Goal: Information Seeking & Learning: Learn about a topic

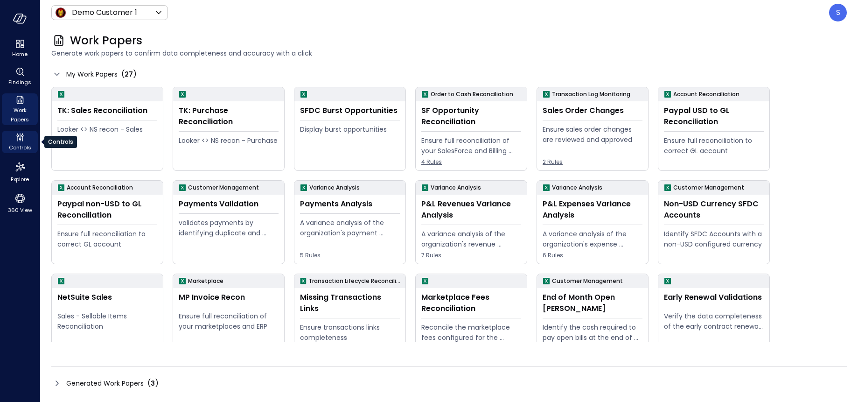
click at [20, 138] on icon "Controls" at bounding box center [19, 137] width 11 height 11
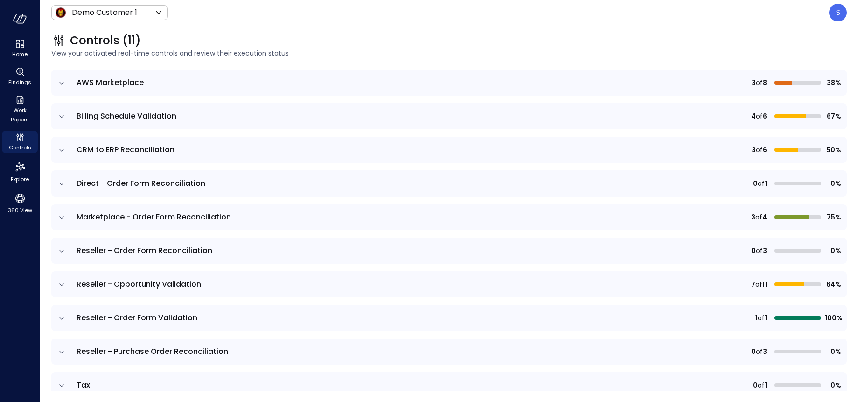
scroll to position [109, 0]
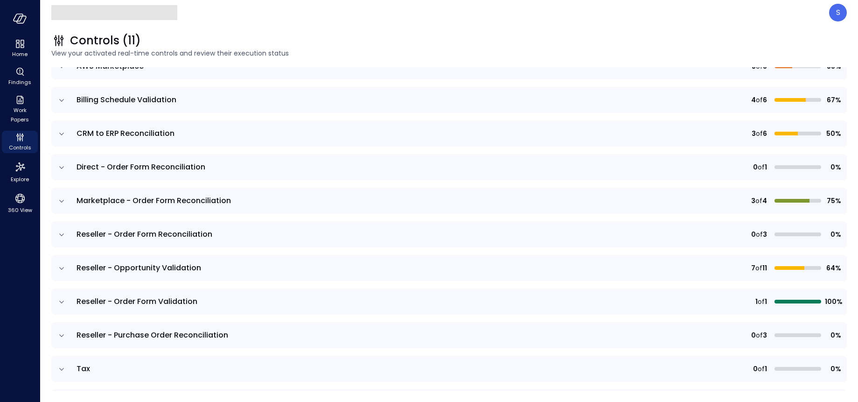
click at [63, 335] on icon "expand row" at bounding box center [61, 335] width 9 height 9
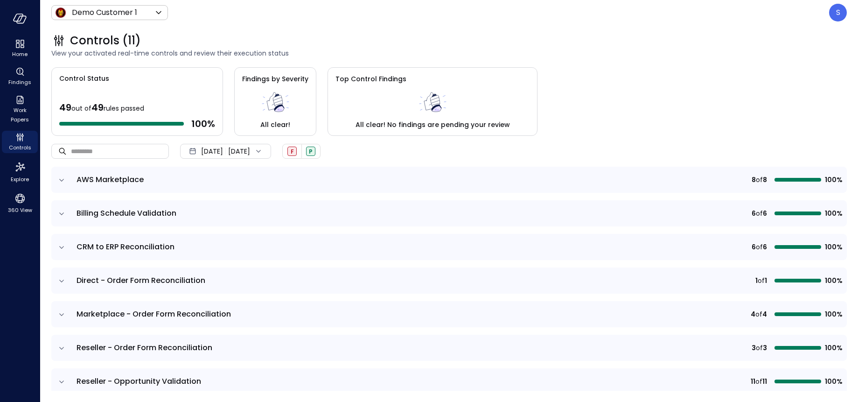
click at [271, 146] on div "Aug 31, 2025 Sep 22, 2025" at bounding box center [225, 151] width 91 height 15
click at [224, 207] on li "Current Year 2025" at bounding box center [231, 207] width 74 height 15
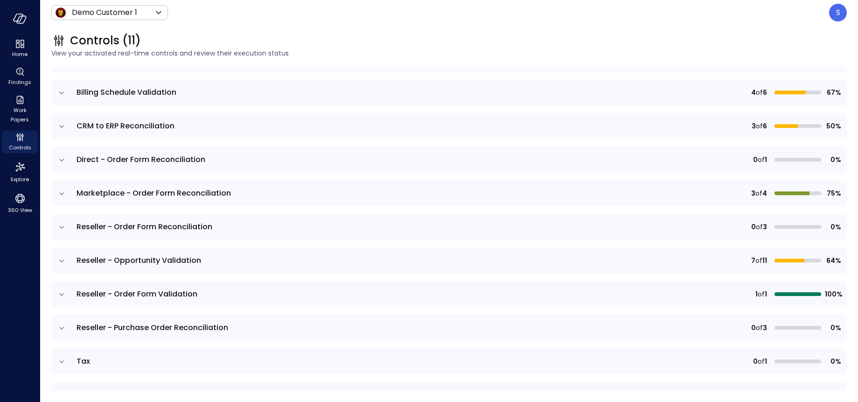
scroll to position [121, 0]
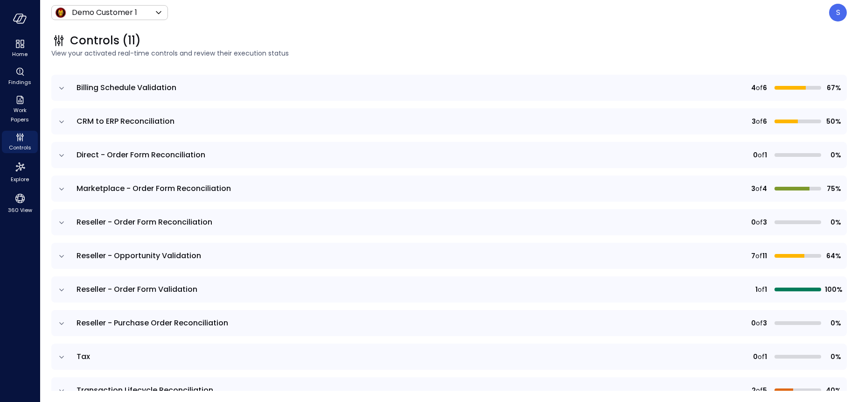
click at [62, 322] on icon "expand row" at bounding box center [61, 323] width 9 height 9
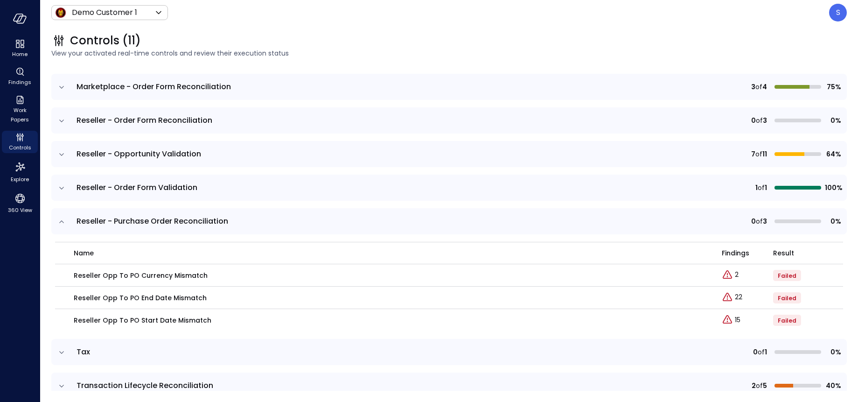
scroll to position [226, 0]
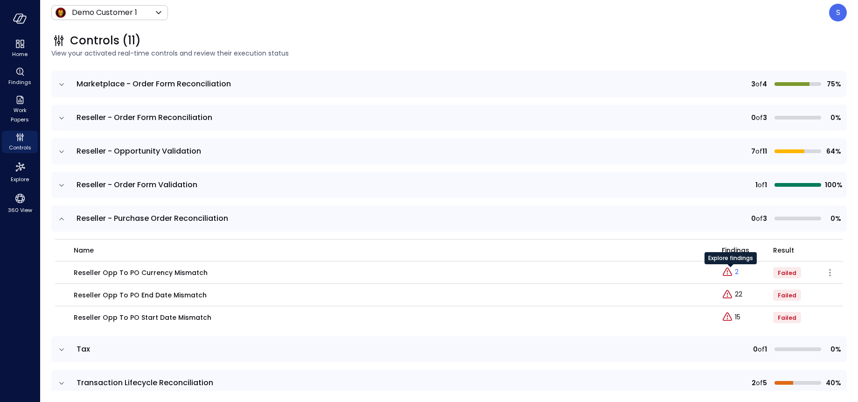
click at [734, 271] on link "2" at bounding box center [730, 272] width 17 height 11
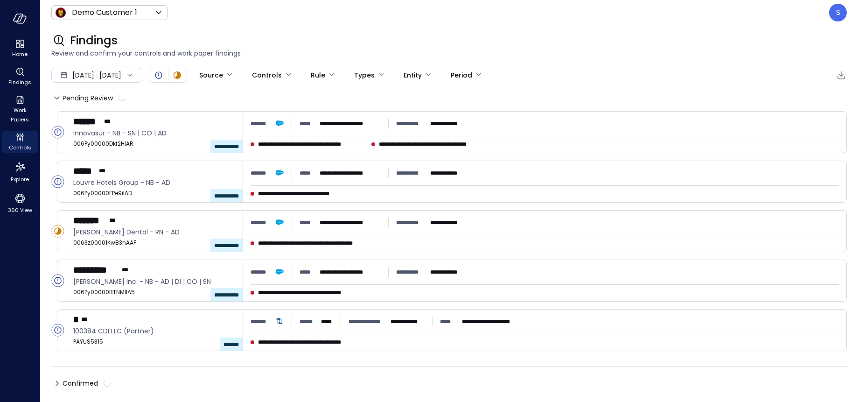
type input "****"
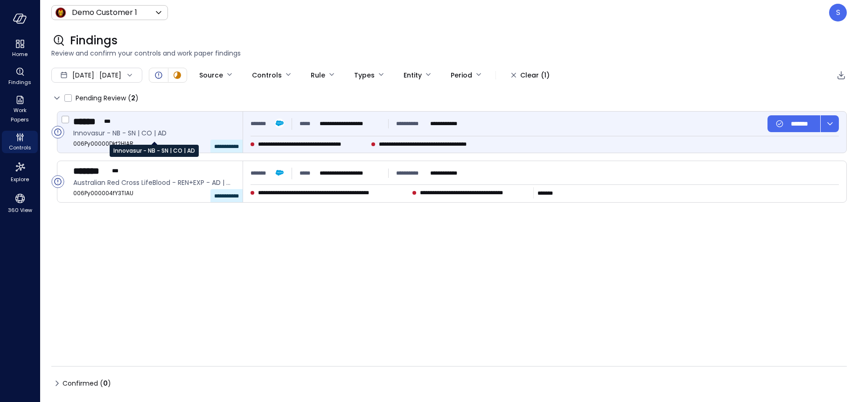
click at [140, 134] on span "Innovasur - NB - SN | CO | AD" at bounding box center [154, 133] width 162 height 10
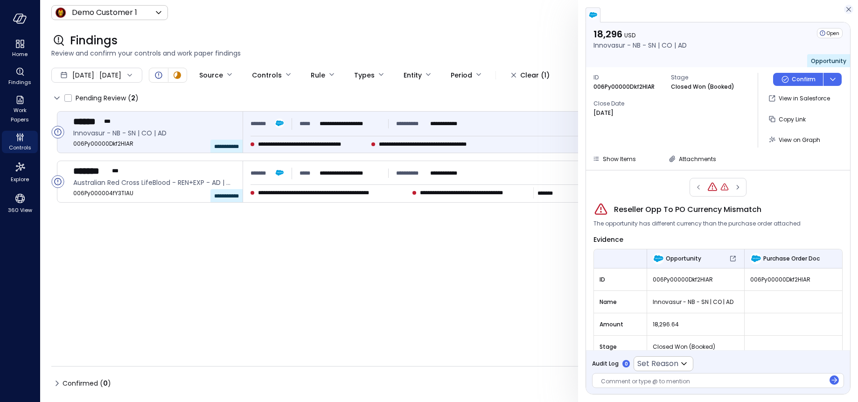
click at [850, 8] on icon "button" at bounding box center [849, 9] width 5 height 5
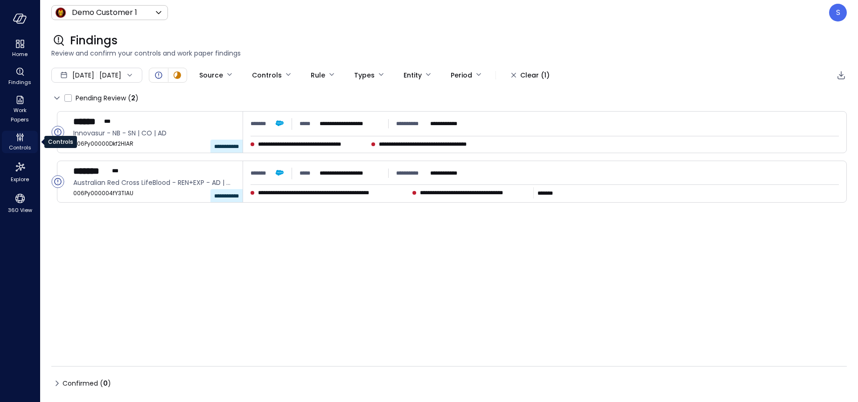
click at [19, 141] on icon "Controls" at bounding box center [19, 137] width 11 height 11
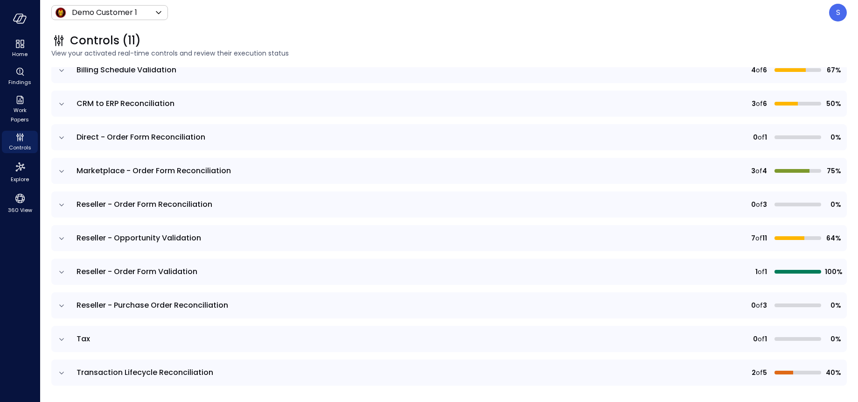
scroll to position [141, 0]
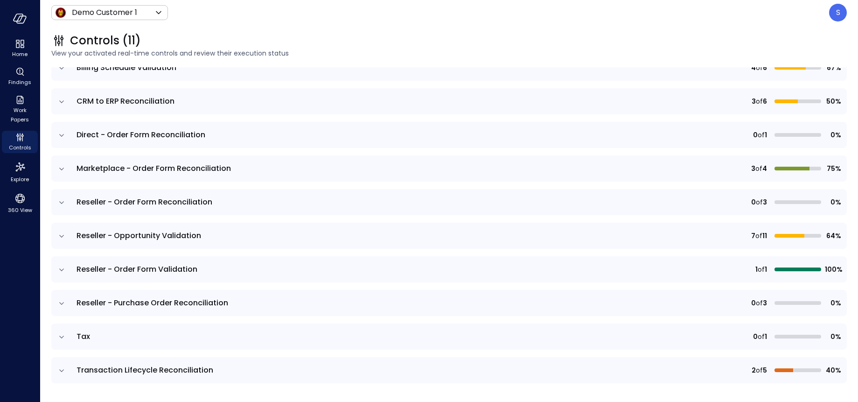
click at [62, 202] on icon "expand row" at bounding box center [61, 202] width 9 height 9
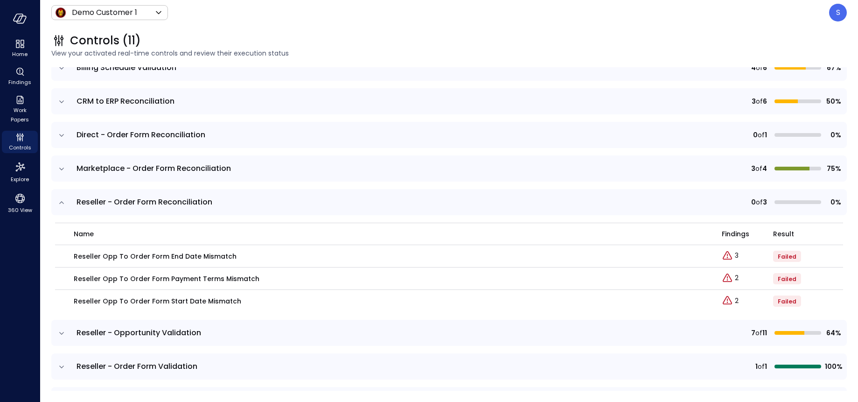
click at [61, 206] on icon "expand row" at bounding box center [61, 202] width 9 height 9
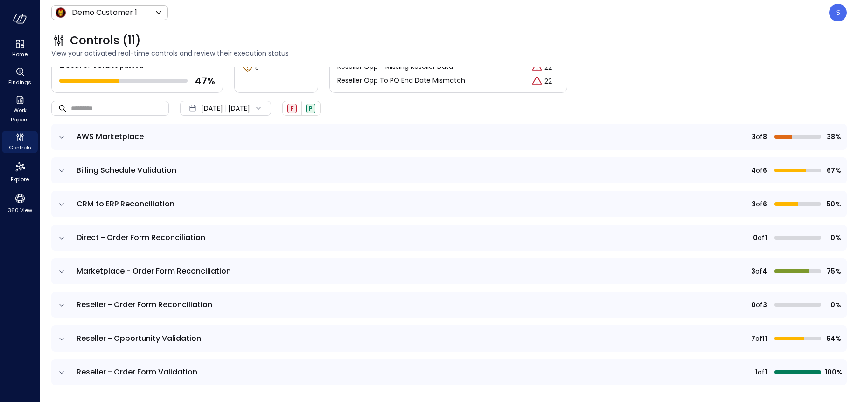
scroll to position [35, 0]
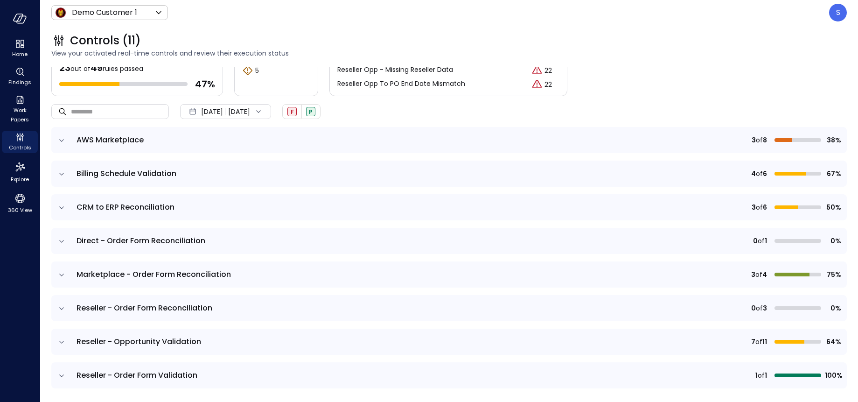
click at [59, 273] on icon "expand row" at bounding box center [61, 274] width 9 height 9
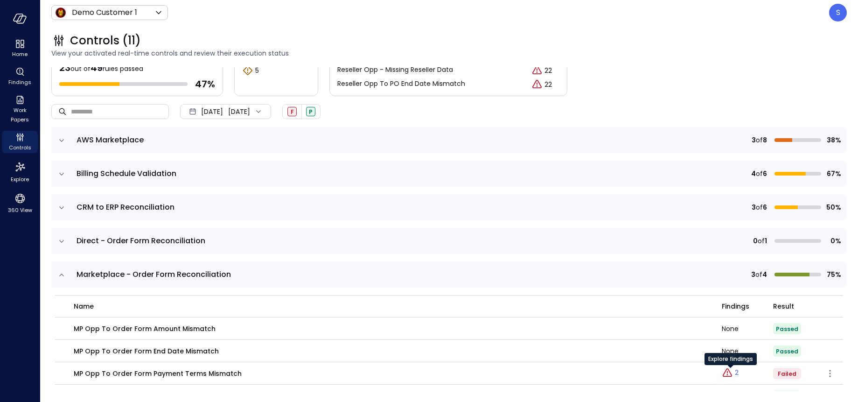
click at [736, 372] on p "2" at bounding box center [737, 373] width 4 height 10
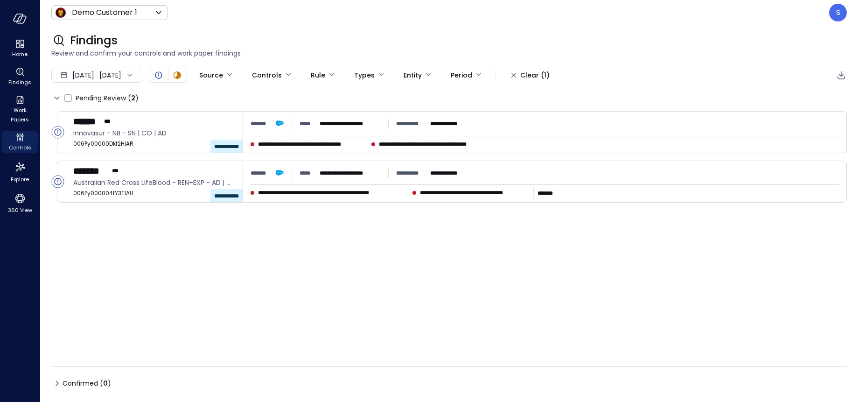
type input "****"
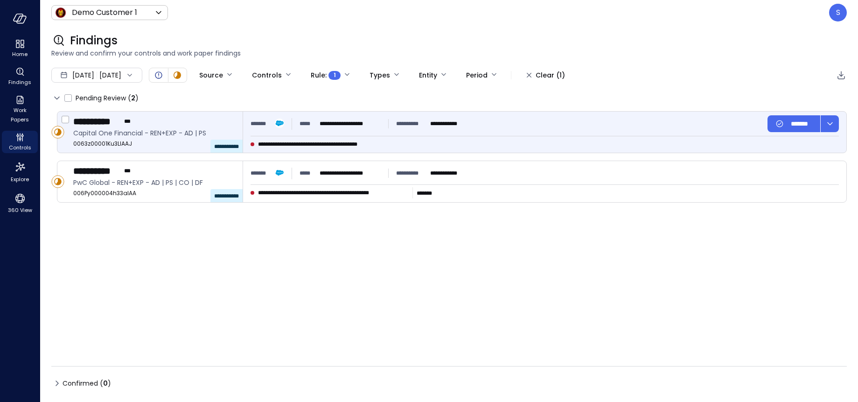
click at [130, 124] on span "***" at bounding box center [129, 121] width 11 height 9
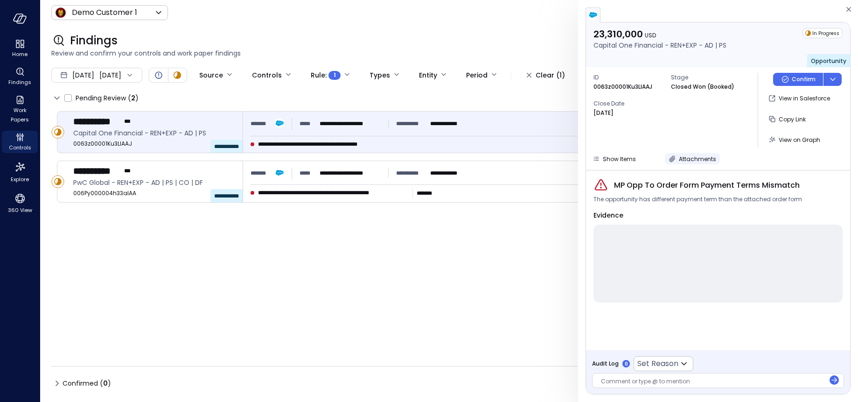
click at [689, 157] on span "Attachments" at bounding box center [697, 159] width 37 height 8
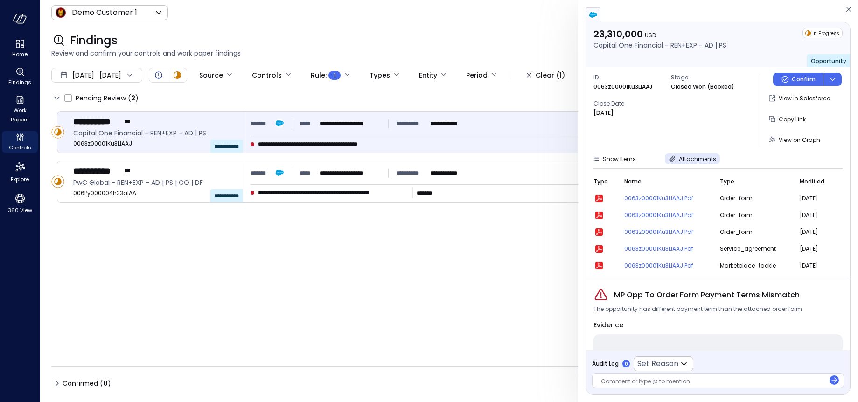
click at [618, 196] on td at bounding box center [609, 198] width 31 height 17
click at [598, 196] on icon "button" at bounding box center [599, 199] width 6 height 6
click at [850, 9] on icon "button" at bounding box center [848, 9] width 9 height 11
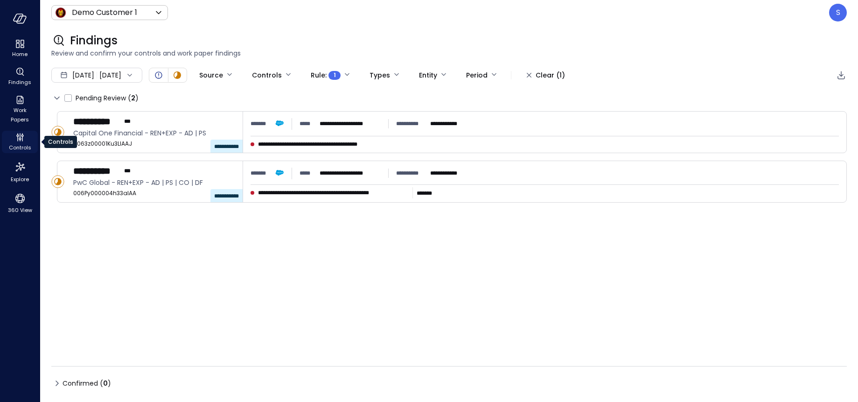
click at [20, 141] on icon "Controls" at bounding box center [19, 137] width 11 height 11
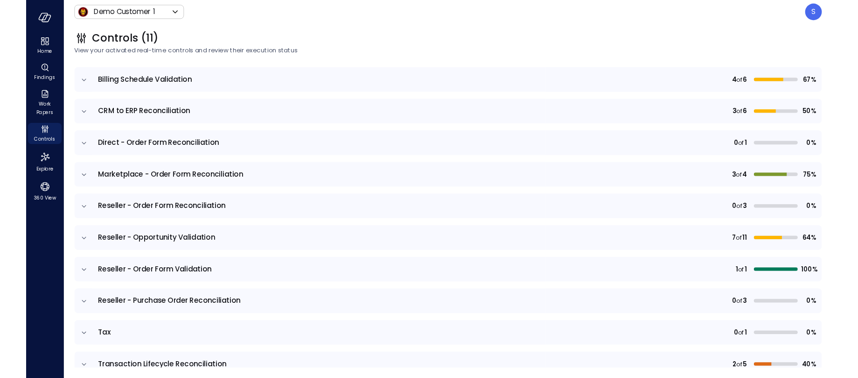
scroll to position [141, 0]
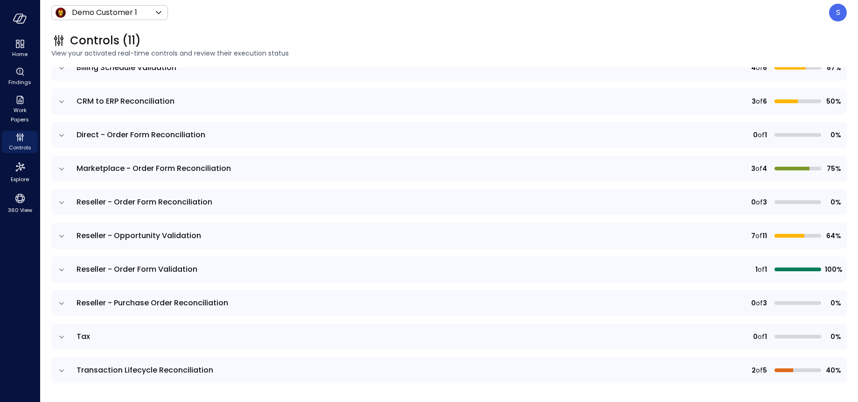
click at [61, 303] on icon "expand row" at bounding box center [61, 303] width 5 height 2
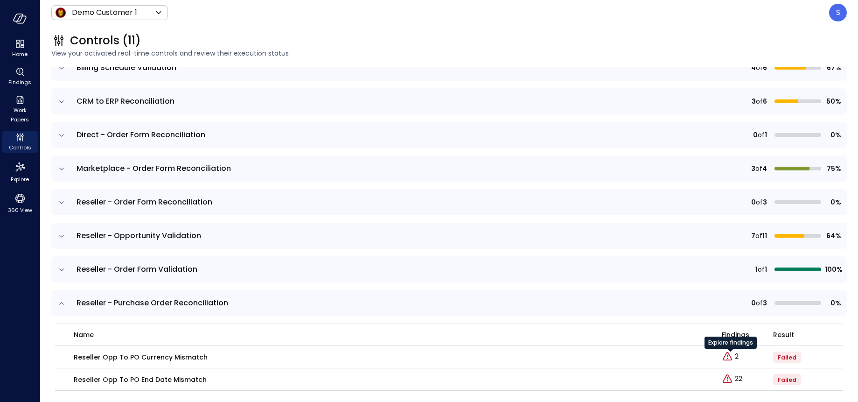
click at [737, 354] on div "Explore findings" at bounding box center [731, 346] width 52 height 19
click at [736, 356] on p "2" at bounding box center [737, 356] width 4 height 10
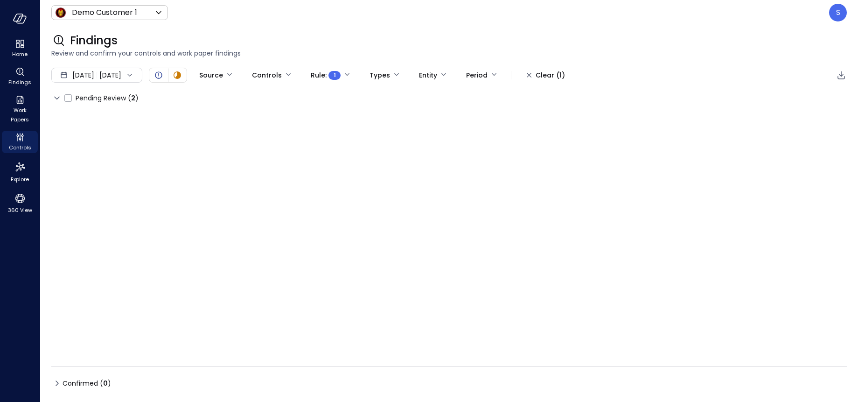
type input "****"
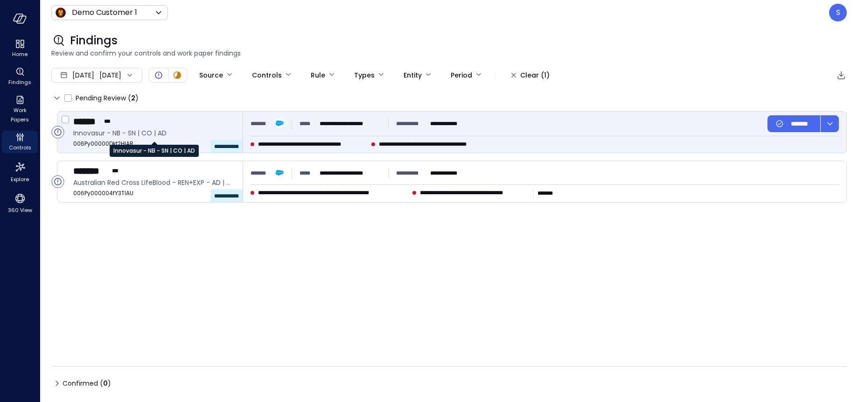
click at [118, 135] on span "Innovasur - NB - SN | CO | AD" at bounding box center [154, 133] width 162 height 10
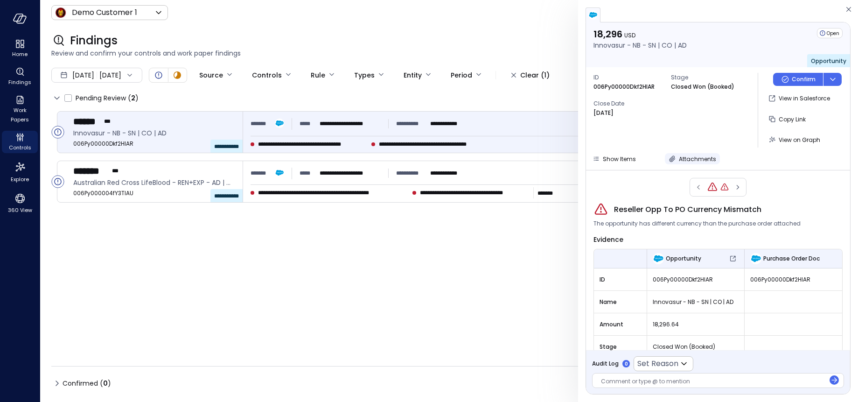
click at [686, 158] on span "Attachments" at bounding box center [697, 159] width 37 height 8
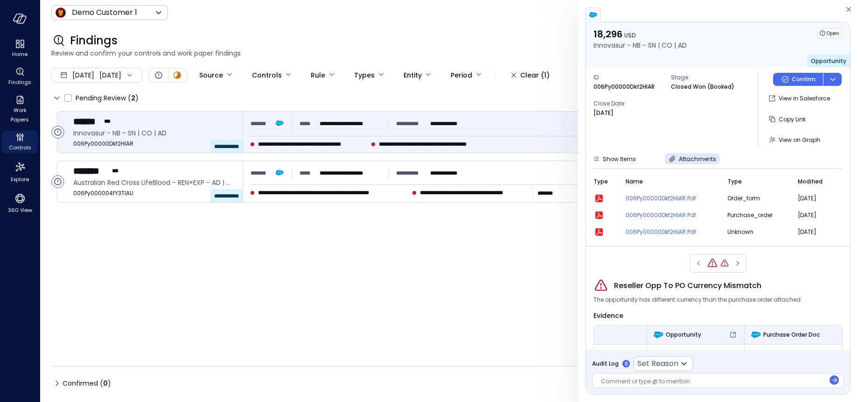
click at [599, 197] on icon "button" at bounding box center [599, 198] width 7 height 7
click at [846, 7] on icon "button" at bounding box center [848, 9] width 9 height 11
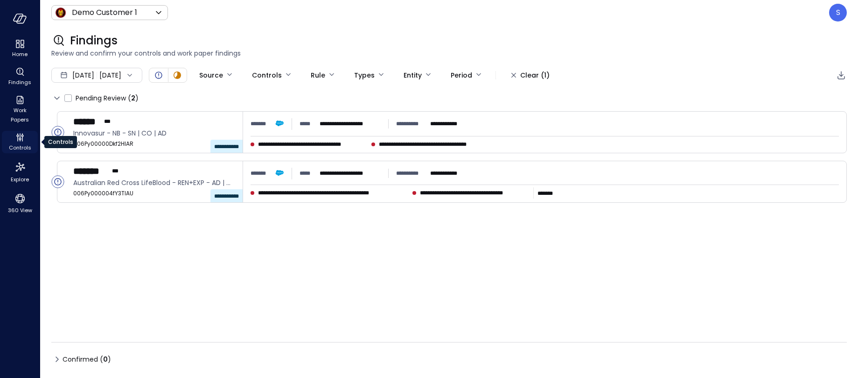
click at [21, 144] on span "Controls" at bounding box center [20, 147] width 22 height 9
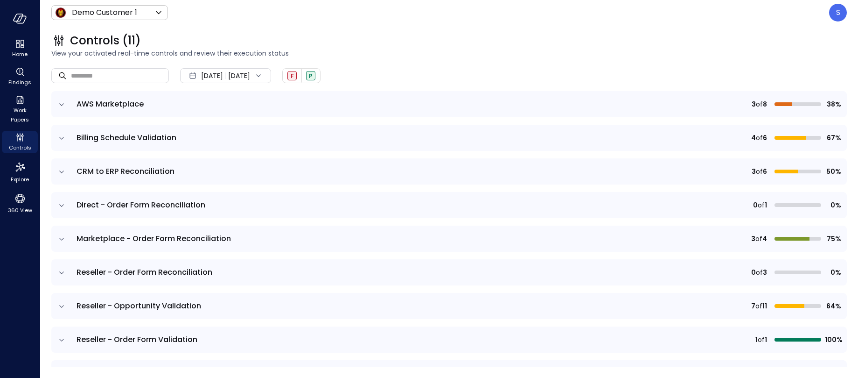
scroll to position [69, 0]
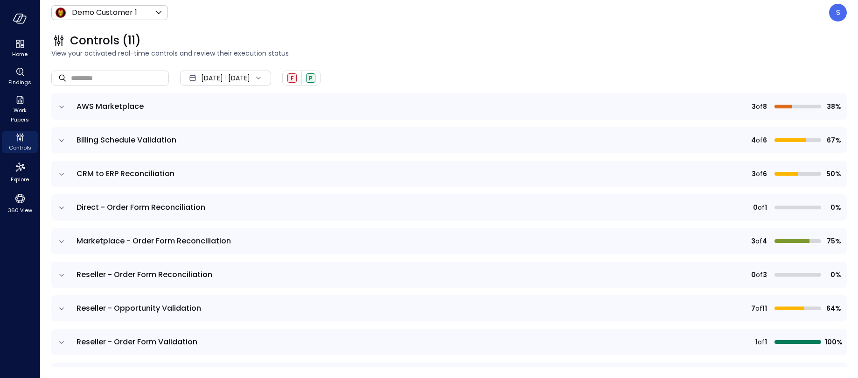
click at [62, 239] on icon "expand row" at bounding box center [61, 241] width 9 height 9
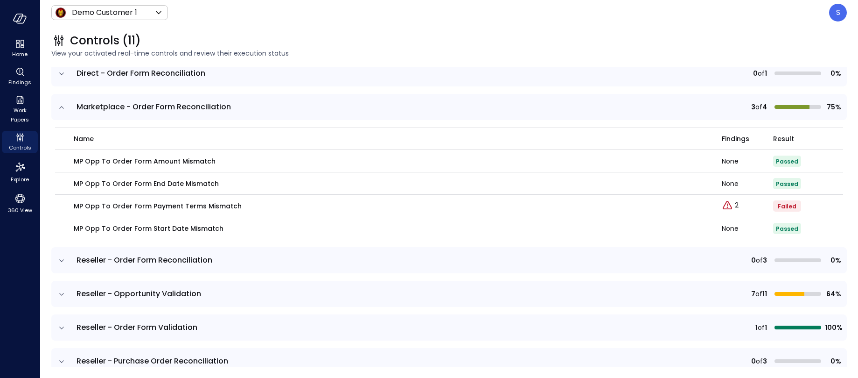
scroll to position [201, 0]
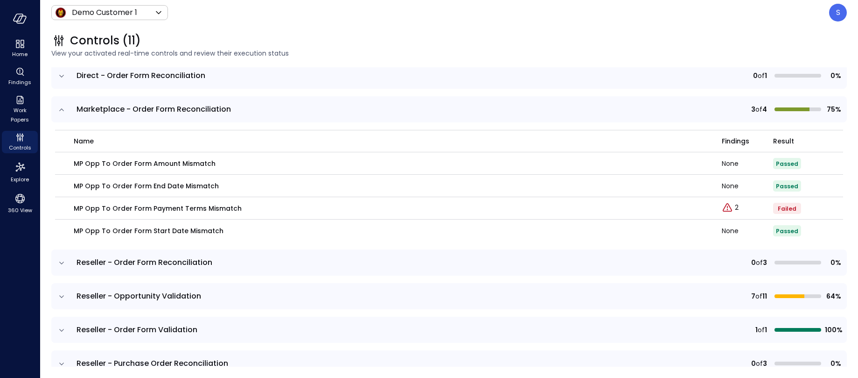
click at [60, 109] on icon "expand row" at bounding box center [61, 109] width 9 height 9
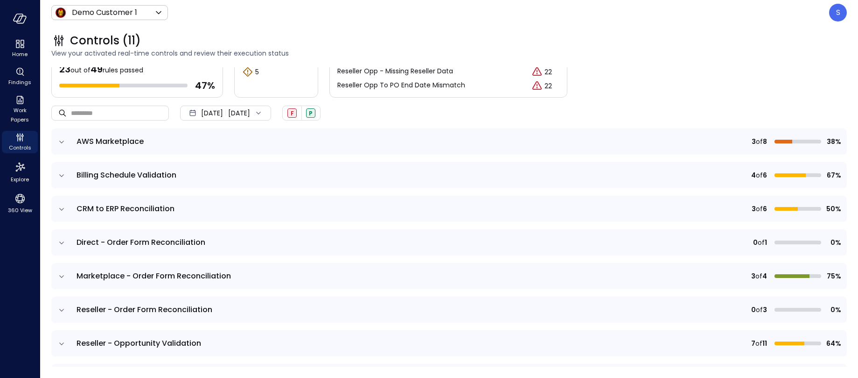
scroll to position [0, 0]
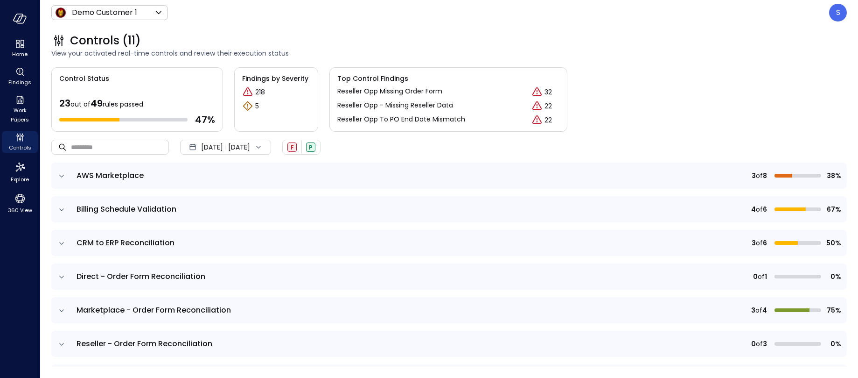
click at [62, 209] on icon "expand row" at bounding box center [61, 209] width 9 height 9
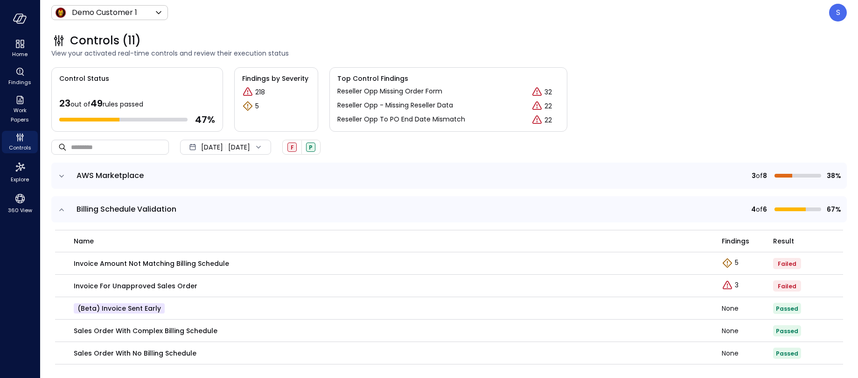
click at [59, 207] on icon "expand row" at bounding box center [61, 209] width 9 height 9
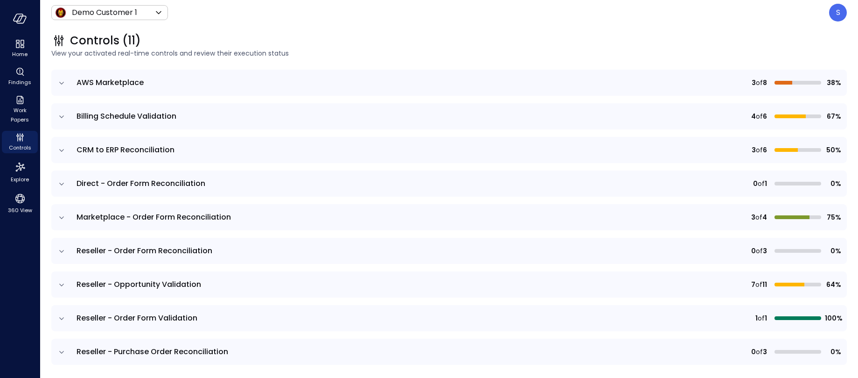
scroll to position [100, 0]
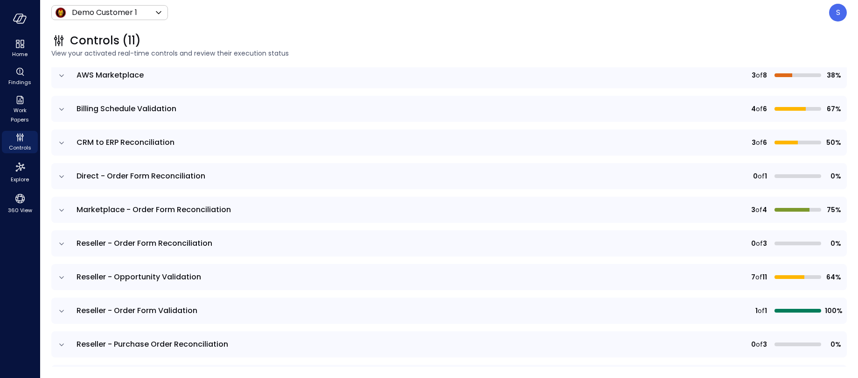
click at [62, 209] on icon "expand row" at bounding box center [61, 209] width 9 height 9
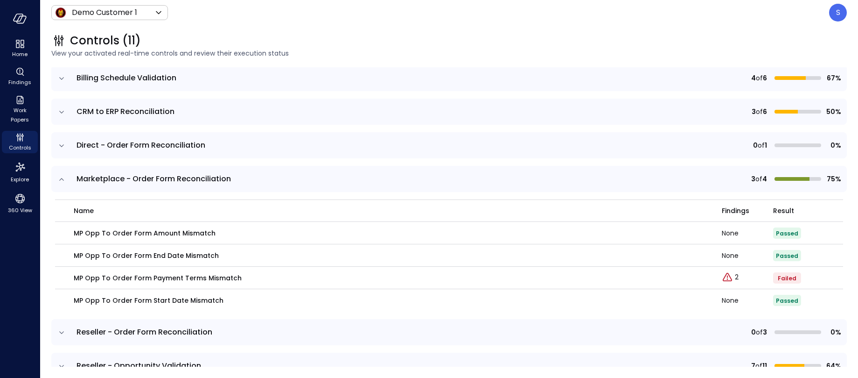
scroll to position [136, 0]
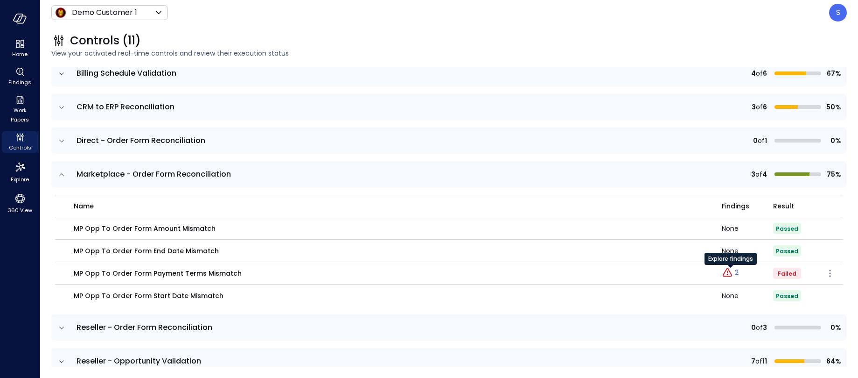
click at [736, 273] on p "2" at bounding box center [737, 272] width 4 height 10
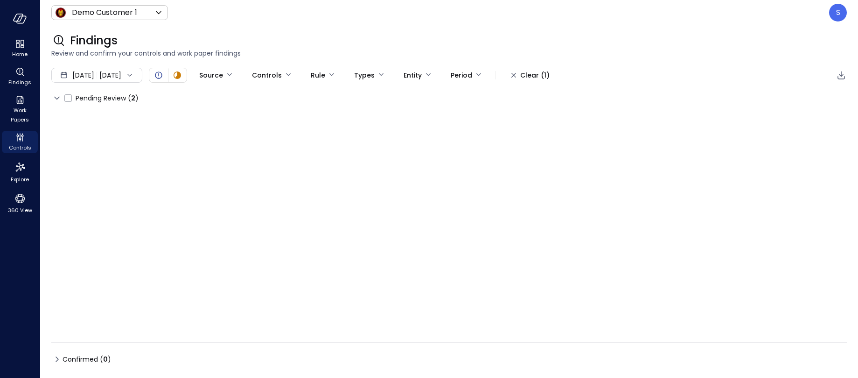
type input "****"
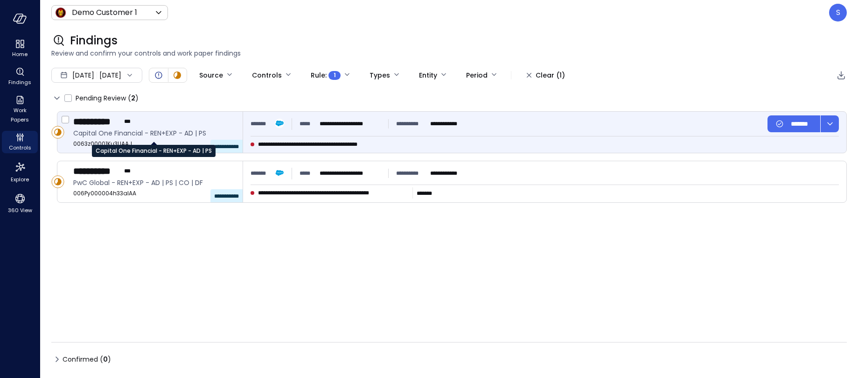
click at [140, 135] on span "Capital One Financial - REN+EXP - AD | PS" at bounding box center [154, 133] width 162 height 10
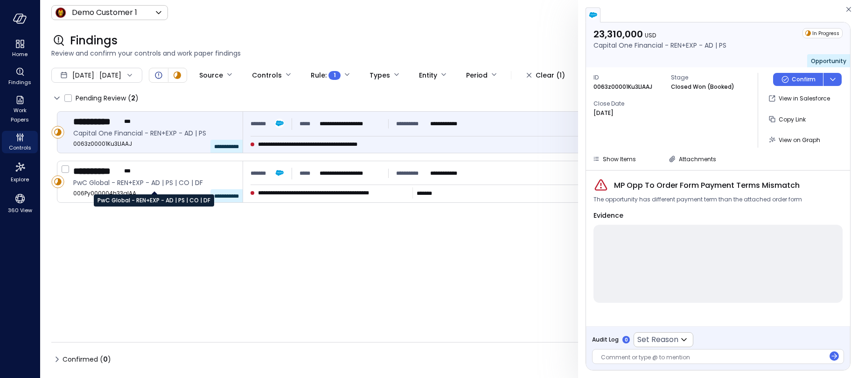
click at [153, 188] on div "PwC Global - REN+EXP - AD | PS | CO | DF" at bounding box center [154, 197] width 120 height 19
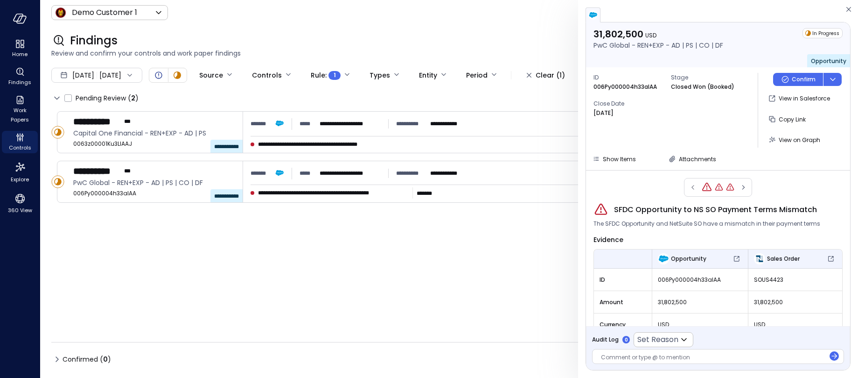
scroll to position [40, 0]
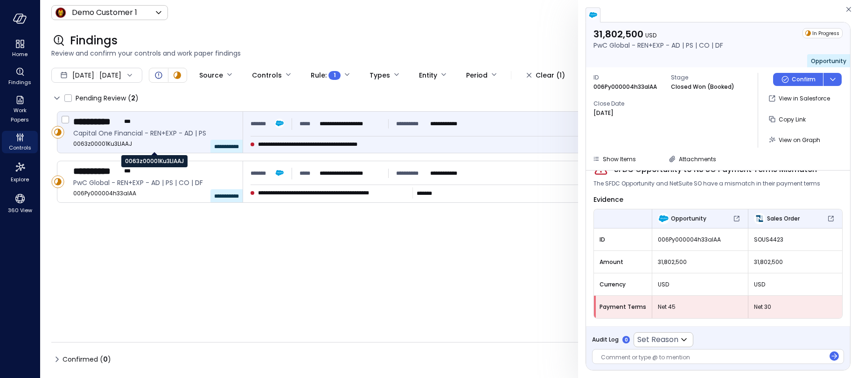
click at [152, 141] on span "0063z00001Ku3LlAAJ" at bounding box center [154, 143] width 162 height 9
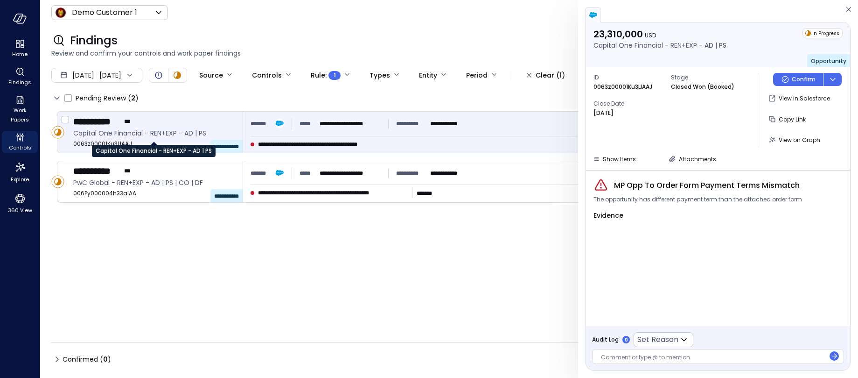
click at [139, 133] on span "Capital One Financial - REN+EXP - AD | PS" at bounding box center [154, 133] width 162 height 10
click at [671, 155] on icon "button" at bounding box center [672, 158] width 9 height 9
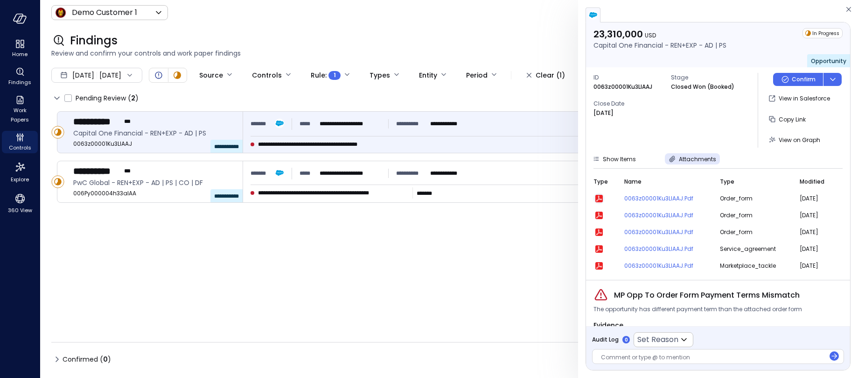
click at [601, 196] on icon "button" at bounding box center [599, 198] width 7 height 7
click at [20, 141] on icon "Controls" at bounding box center [20, 140] width 1 height 2
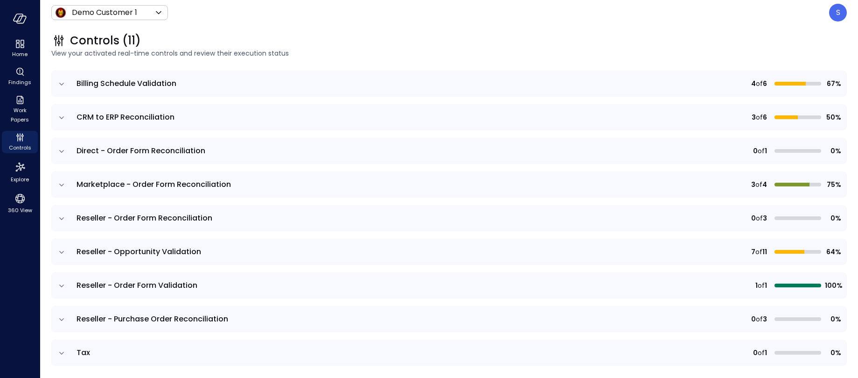
scroll to position [140, 0]
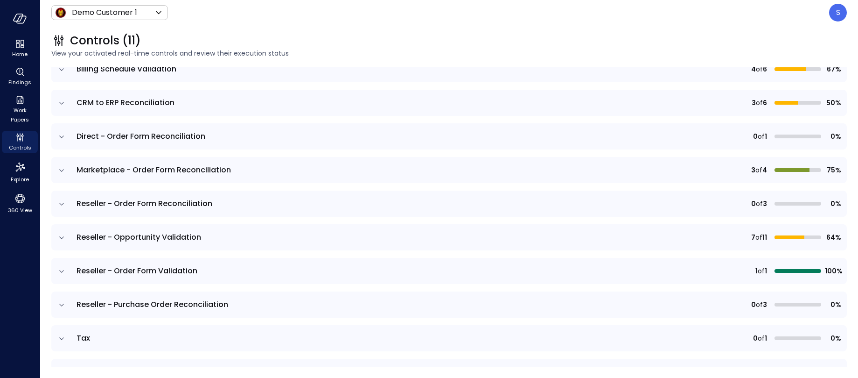
click at [61, 303] on icon "expand row" at bounding box center [61, 304] width 9 height 9
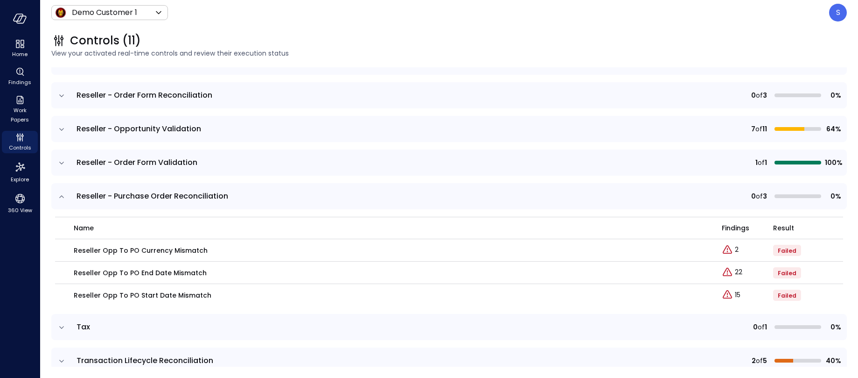
scroll to position [263, 0]
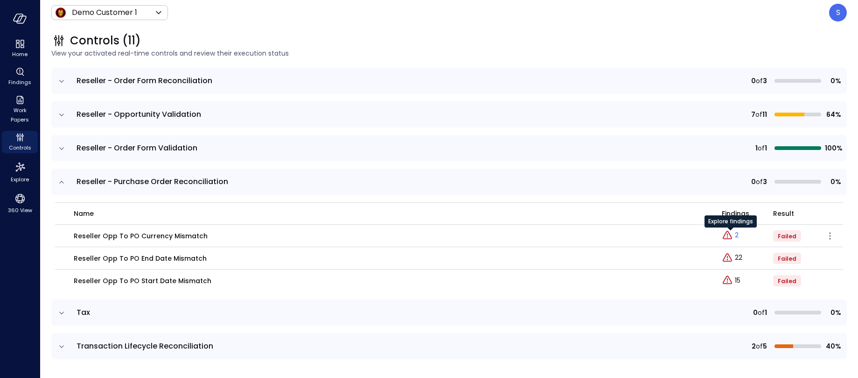
click at [736, 234] on p "2" at bounding box center [737, 235] width 4 height 10
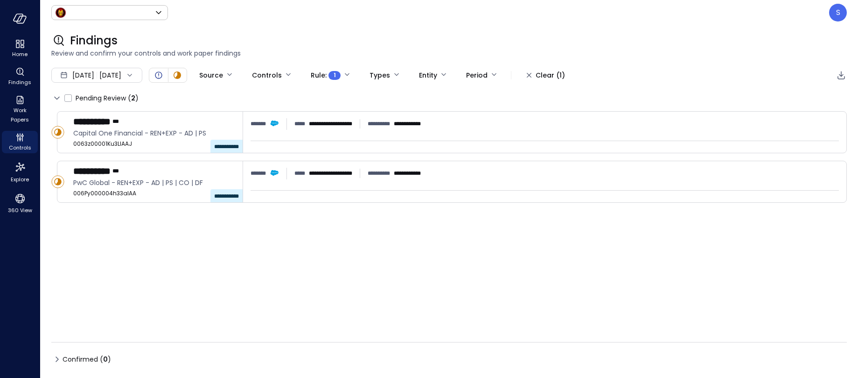
type input "*****"
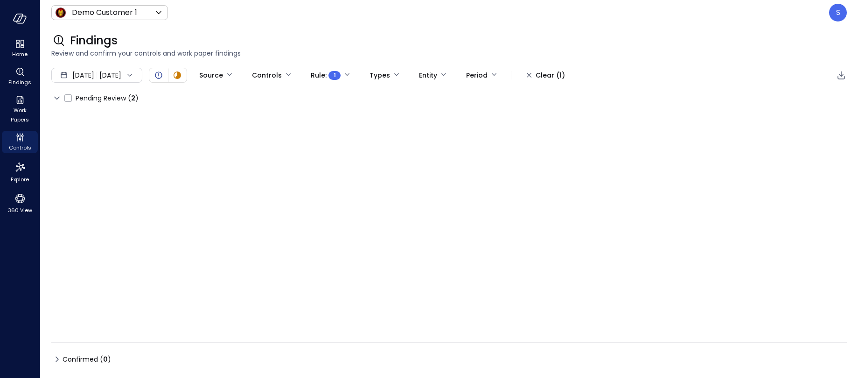
type input "****"
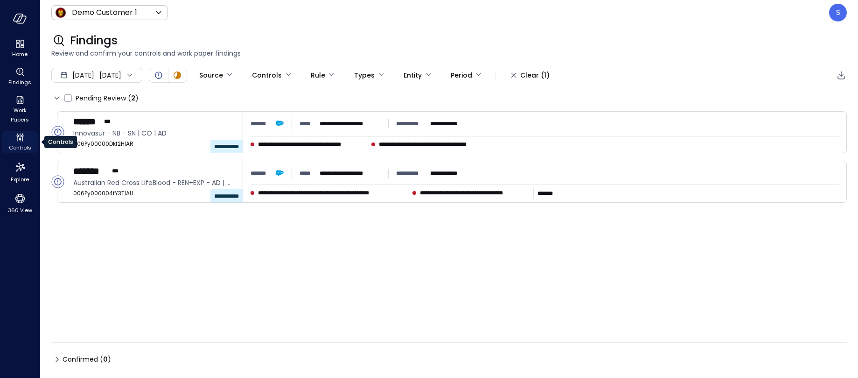
click at [20, 141] on icon "Controls" at bounding box center [20, 140] width 1 height 2
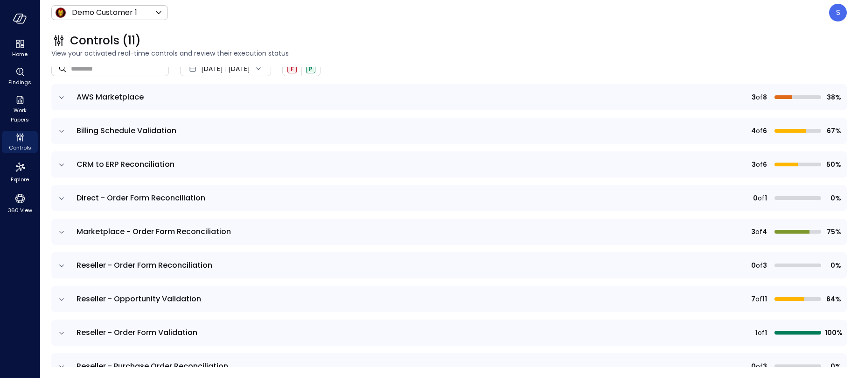
scroll to position [80, 0]
click at [61, 228] on icon "expand row" at bounding box center [61, 230] width 9 height 9
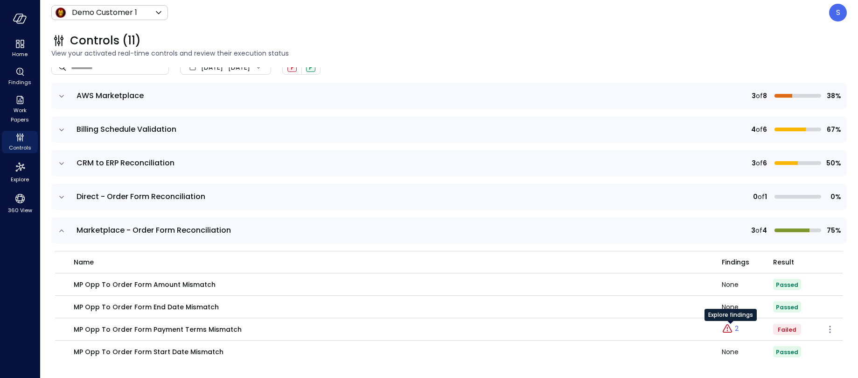
click at [736, 329] on p "2" at bounding box center [737, 328] width 4 height 10
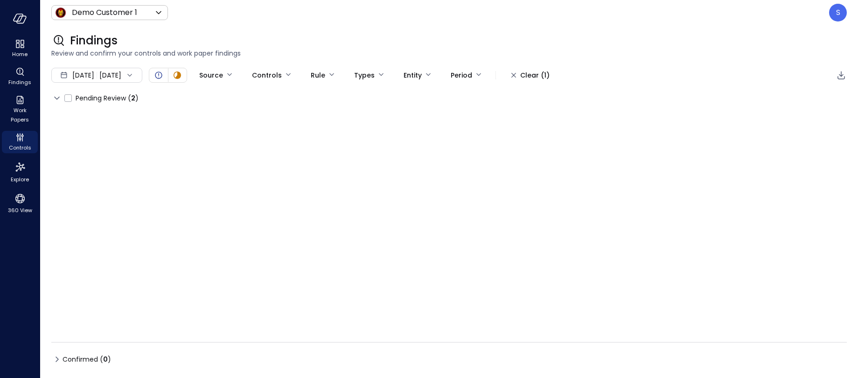
type input "****"
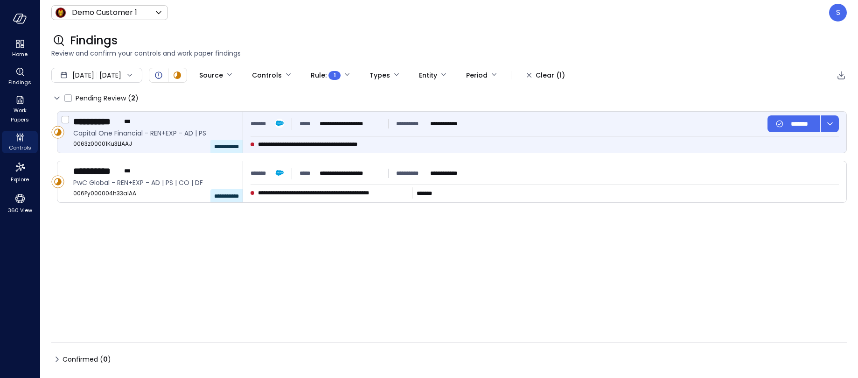
click at [552, 136] on div "**********" at bounding box center [544, 132] width 603 height 41
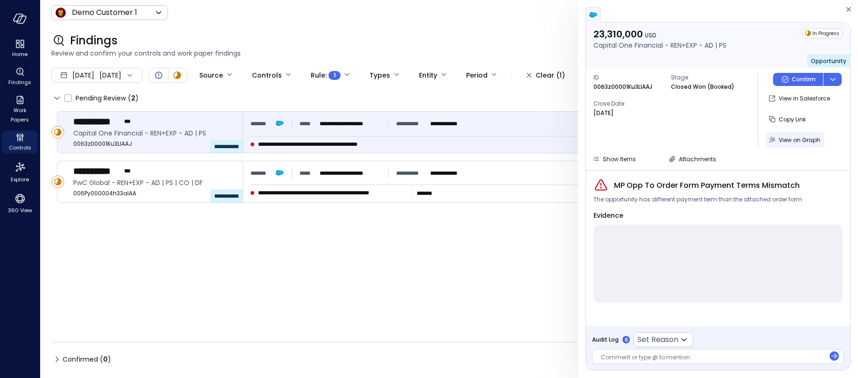
click at [789, 139] on span "View on Graph" at bounding box center [800, 140] width 42 height 8
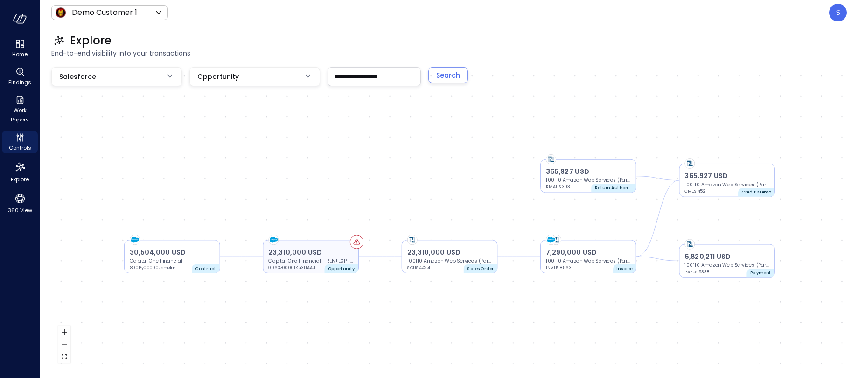
click at [272, 250] on p "23,310,000 USD" at bounding box center [310, 252] width 85 height 10
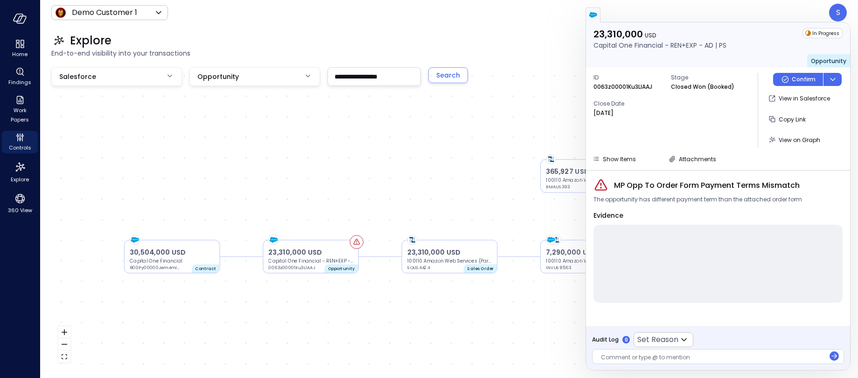
click at [520, 91] on div "23,310,000 USD Capital One Financial - REN+EXP - AD | PS 0063z00001Ku3LlAAJ Opp…" at bounding box center [449, 218] width 796 height 302
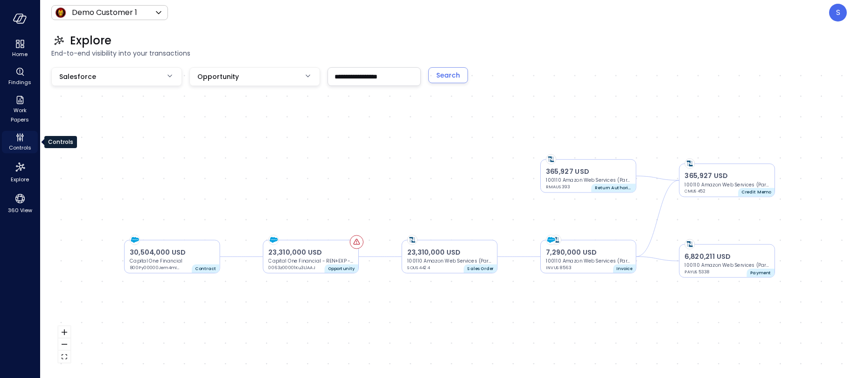
click at [20, 145] on span "Controls" at bounding box center [20, 147] width 22 height 9
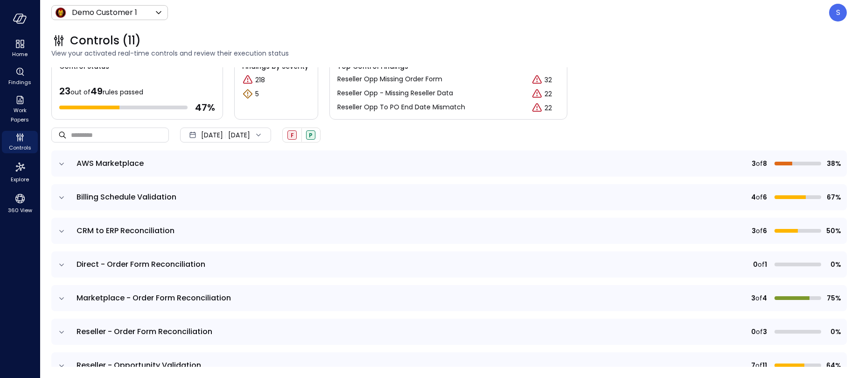
scroll to position [7, 0]
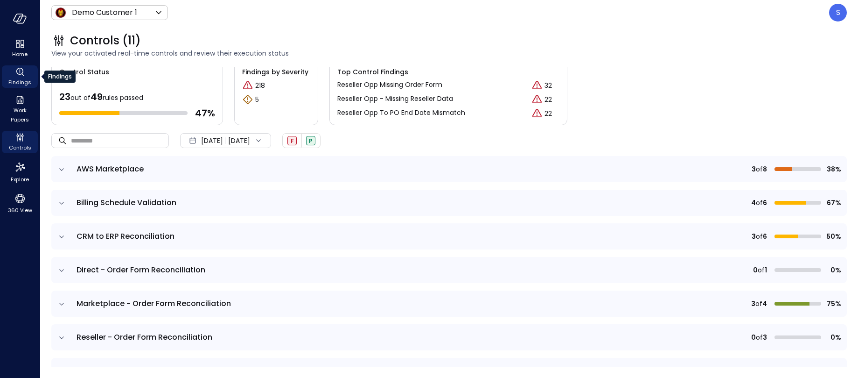
click at [21, 77] on span "Findings" at bounding box center [19, 81] width 23 height 9
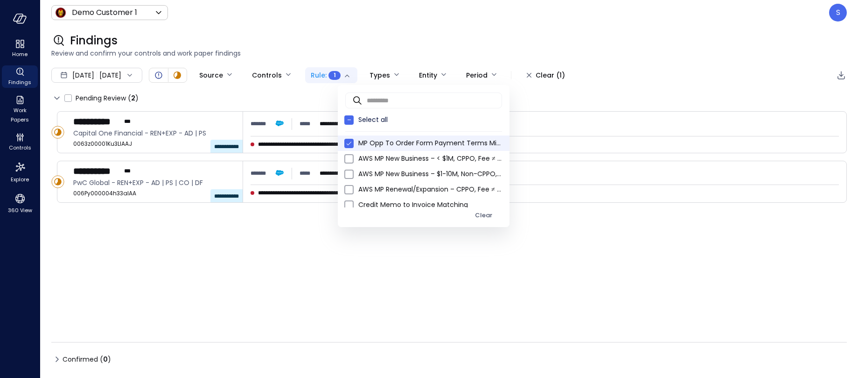
click at [377, 72] on body "**********" at bounding box center [429, 189] width 858 height 378
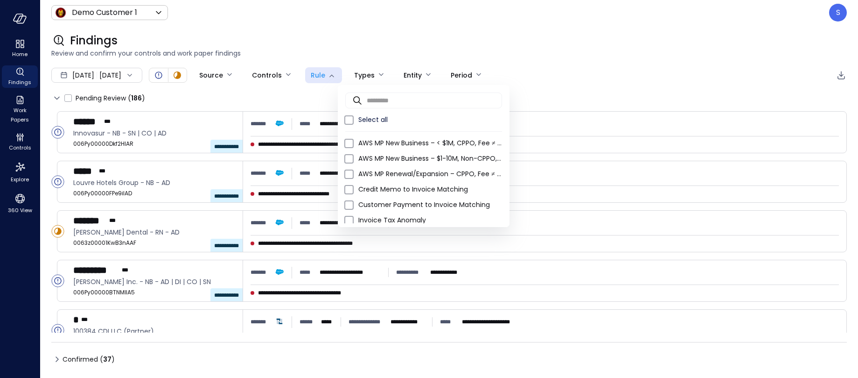
click at [472, 32] on div at bounding box center [429, 189] width 858 height 378
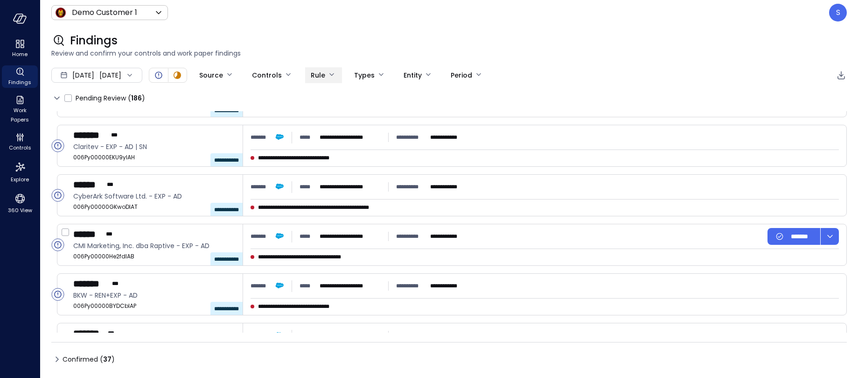
scroll to position [761, 0]
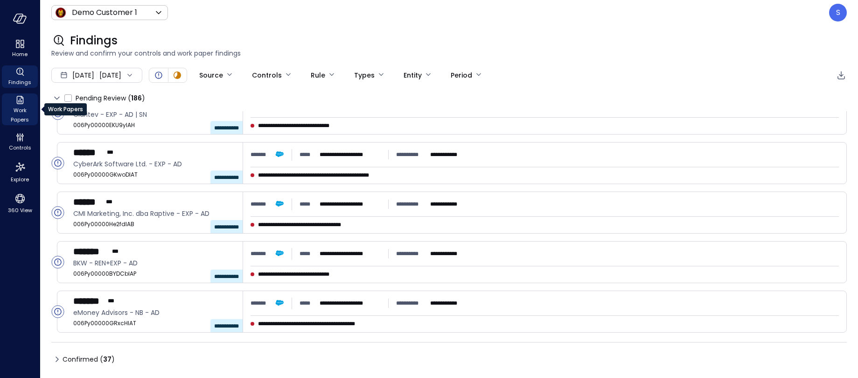
click at [17, 107] on span "Work Papers" at bounding box center [20, 114] width 28 height 19
